Goal: Information Seeking & Learning: Learn about a topic

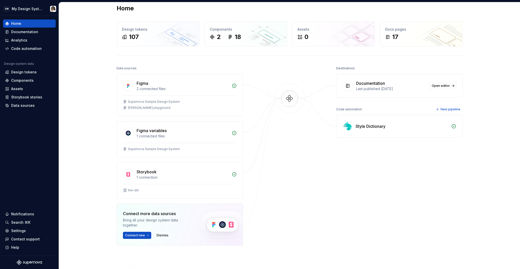
scroll to position [8, 0]
click at [142, 171] on div "Storybook" at bounding box center [147, 171] width 20 height 6
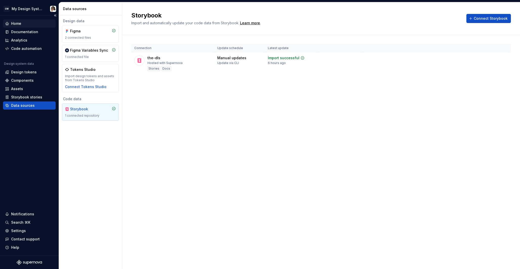
click at [16, 22] on div "Home" at bounding box center [16, 23] width 10 height 5
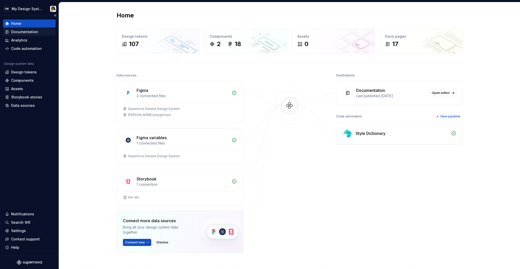
click at [21, 32] on div "Documentation" at bounding box center [24, 31] width 27 height 5
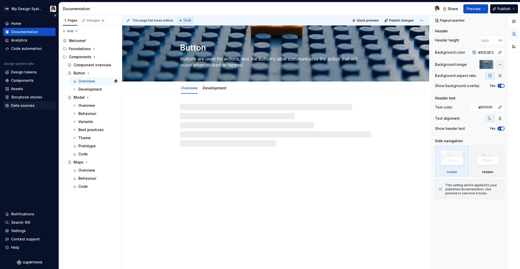
click at [23, 105] on div "Data sources" at bounding box center [23, 105] width 24 height 5
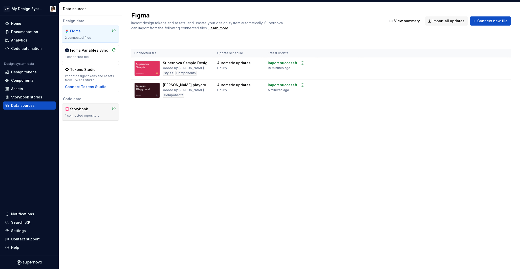
click at [86, 106] on div "Storybook 1 connected repository" at bounding box center [90, 112] width 57 height 17
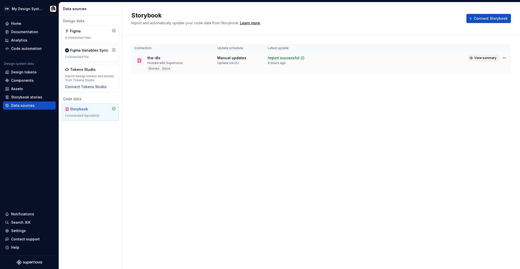
click at [484, 57] on span "View summary" at bounding box center [486, 58] width 22 height 4
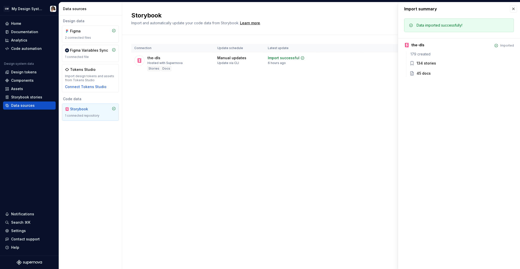
click at [424, 63] on div "134 stories" at bounding box center [426, 63] width 19 height 5
click at [515, 8] on button "button" at bounding box center [513, 8] width 7 height 7
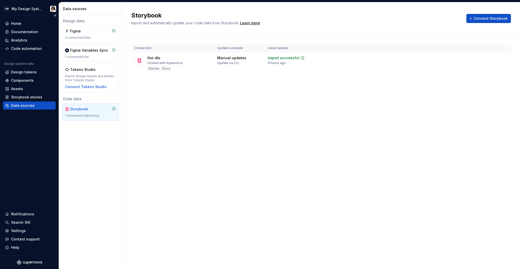
click at [24, 106] on div "Data sources" at bounding box center [23, 105] width 24 height 5
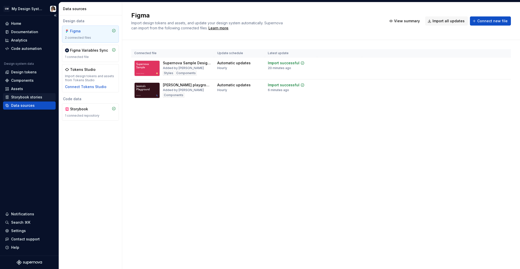
click at [24, 95] on div "Storybook stories" at bounding box center [26, 97] width 31 height 5
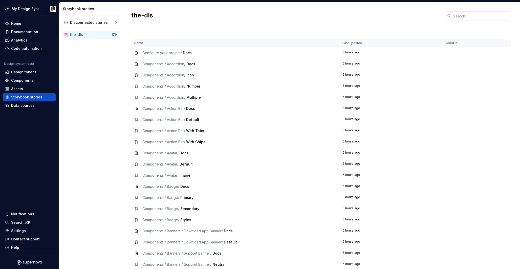
click at [191, 79] on td "Components / Accordion / Icon" at bounding box center [235, 75] width 208 height 11
click at [135, 74] on icon at bounding box center [136, 75] width 2 height 3
click at [25, 50] on div "Code automation" at bounding box center [26, 48] width 31 height 5
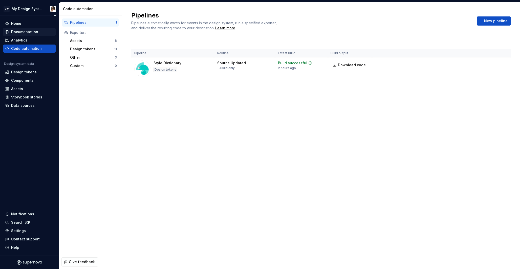
click at [21, 32] on div "Documentation" at bounding box center [24, 31] width 27 height 5
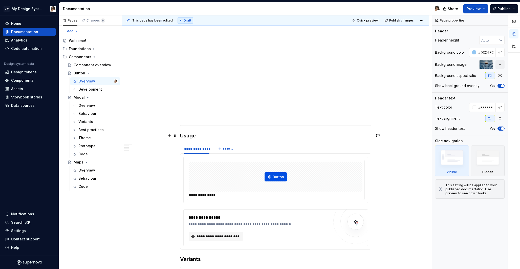
scroll to position [183, 0]
click at [88, 82] on div "Overview" at bounding box center [86, 81] width 17 height 5
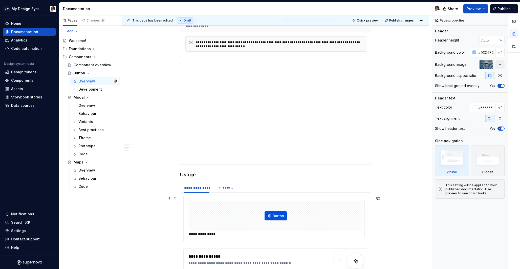
scroll to position [144, 0]
click at [27, 106] on div "Data sources" at bounding box center [23, 105] width 24 height 5
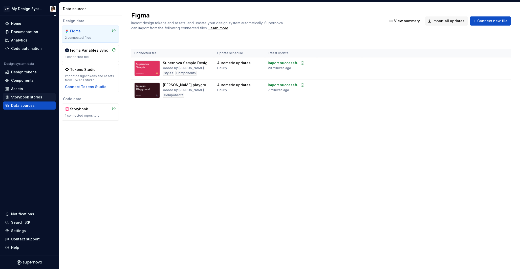
click at [22, 98] on div "Storybook stories" at bounding box center [26, 97] width 31 height 5
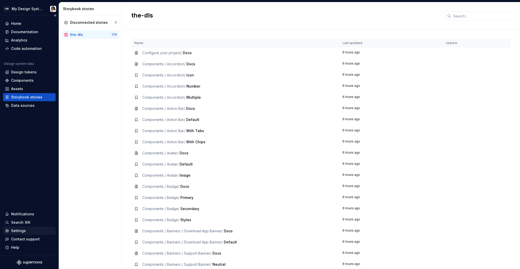
click at [21, 233] on div "Settings" at bounding box center [18, 230] width 15 height 5
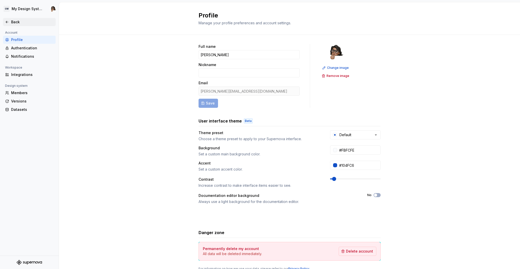
click at [13, 21] on div "Back" at bounding box center [32, 21] width 43 height 5
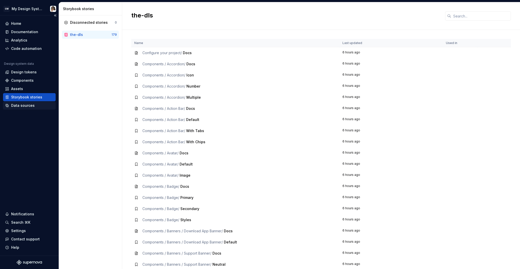
click at [26, 108] on div "Data sources" at bounding box center [29, 106] width 53 height 8
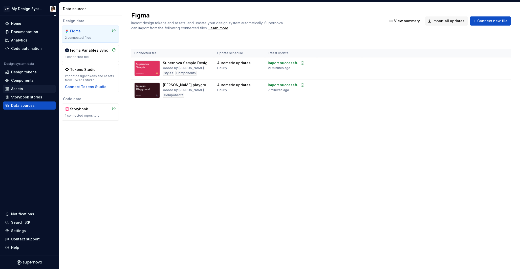
click at [19, 89] on div "Assets" at bounding box center [17, 88] width 12 height 5
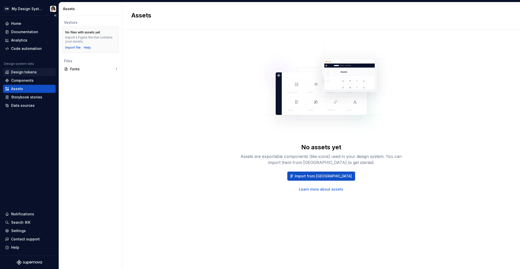
click at [16, 74] on div "Design tokens" at bounding box center [24, 72] width 26 height 5
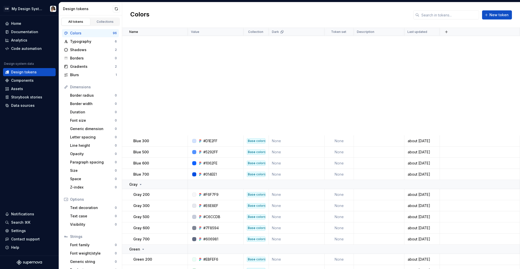
scroll to position [946, 0]
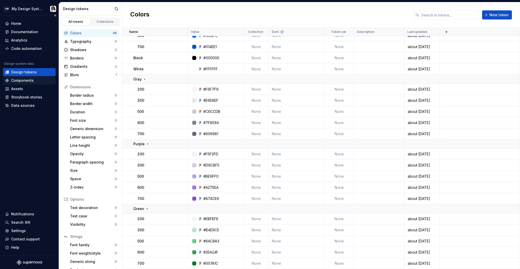
click at [20, 82] on div "Components" at bounding box center [22, 80] width 23 height 5
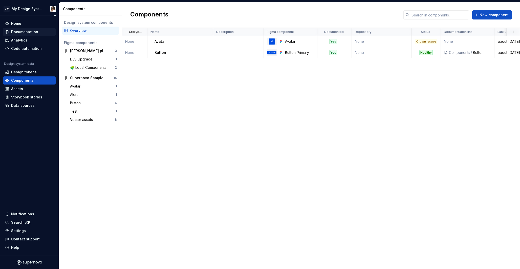
click at [24, 33] on div "Documentation" at bounding box center [24, 31] width 27 height 5
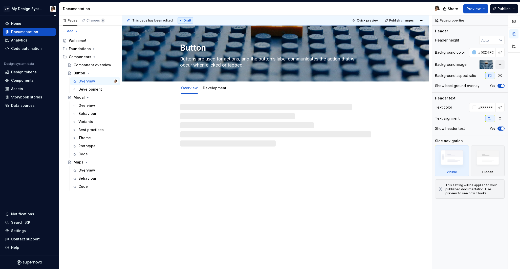
type textarea "*"
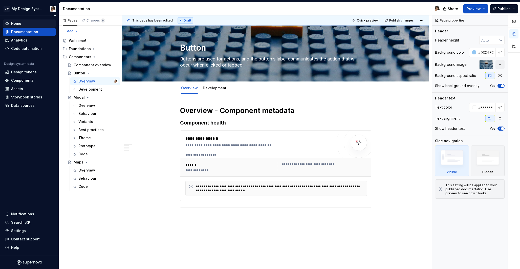
click at [22, 22] on div "Home" at bounding box center [29, 23] width 49 height 5
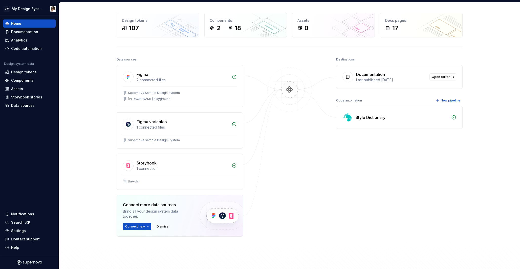
scroll to position [20, 0]
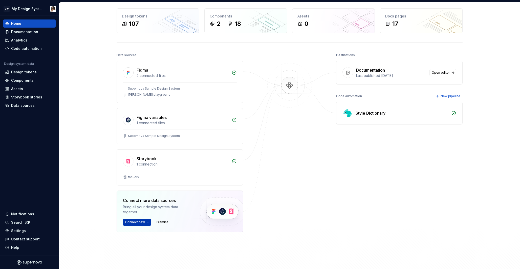
click at [146, 223] on html "GW My Design System Home Documentation Analytics Code automation Design system …" at bounding box center [260, 134] width 520 height 269
click at [143, 246] on div "Storybook Import components and stories." at bounding box center [160, 247] width 56 height 10
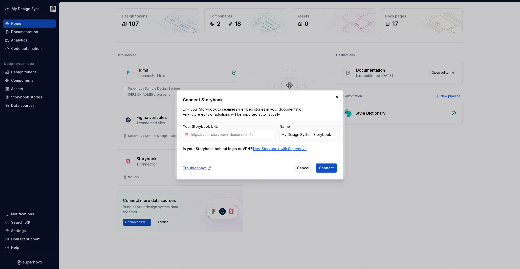
click at [261, 149] on div "Host Storybook with Supernova" at bounding box center [279, 148] width 53 height 5
click at [306, 165] on button "Cancel" at bounding box center [303, 168] width 19 height 9
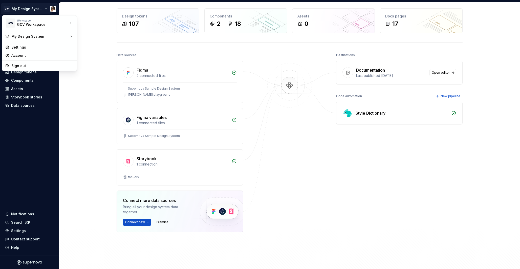
click at [31, 9] on html "GW My Design System Home Documentation Analytics Code automation Design system …" at bounding box center [260, 134] width 520 height 269
click at [88, 20] on div "ACN" at bounding box center [101, 21] width 33 height 5
